Goal: Check status: Check status

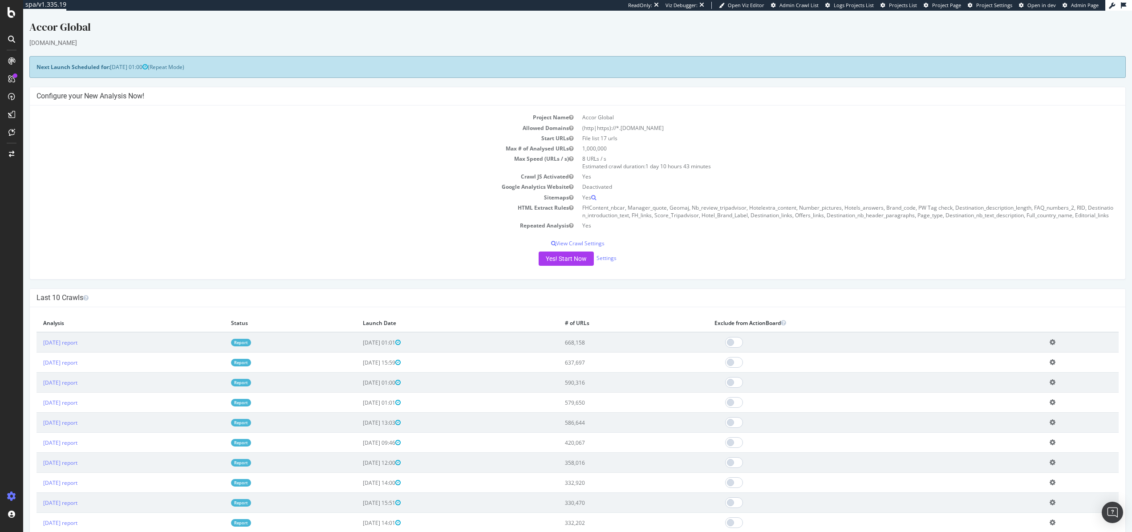
click at [121, 59] on div "Next Launch Scheduled for: [DATE] 01:00 (Repeat Mode)" at bounding box center [577, 67] width 1096 height 22
click at [40, 97] on div "SiteCrawler" at bounding box center [49, 100] width 32 height 9
